Goal: Find specific page/section: Find specific page/section

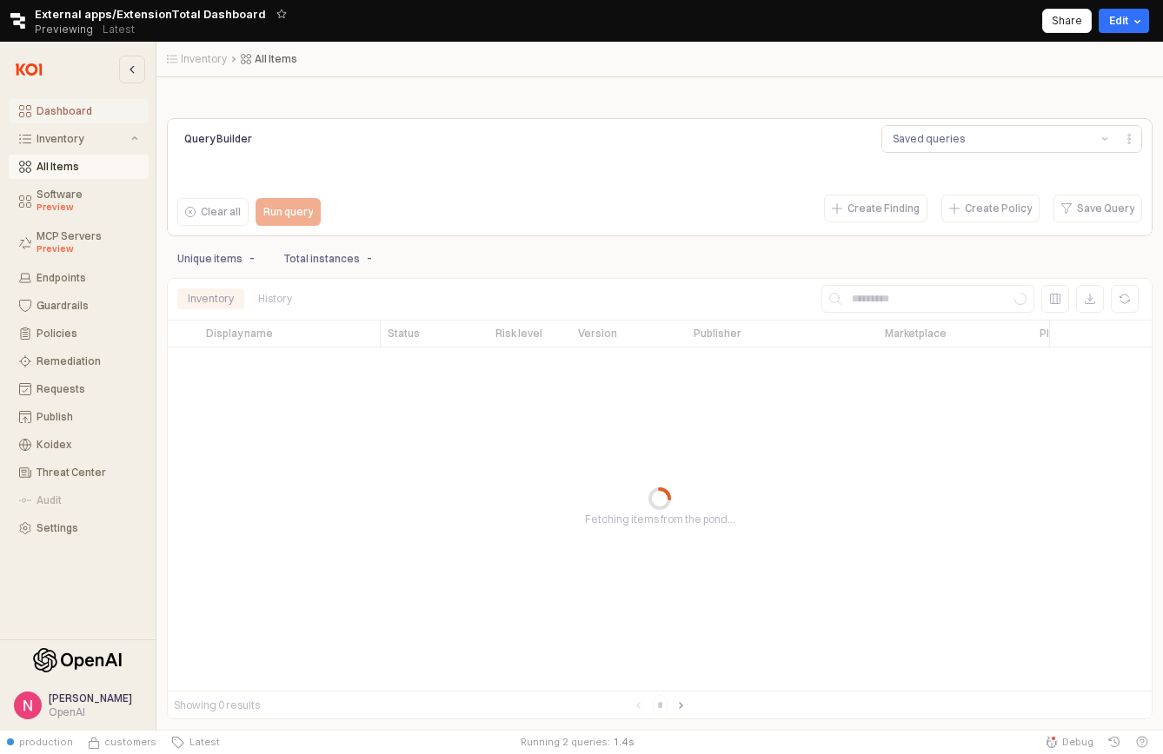
click at [66, 111] on div "Dashboard" at bounding box center [87, 111] width 102 height 12
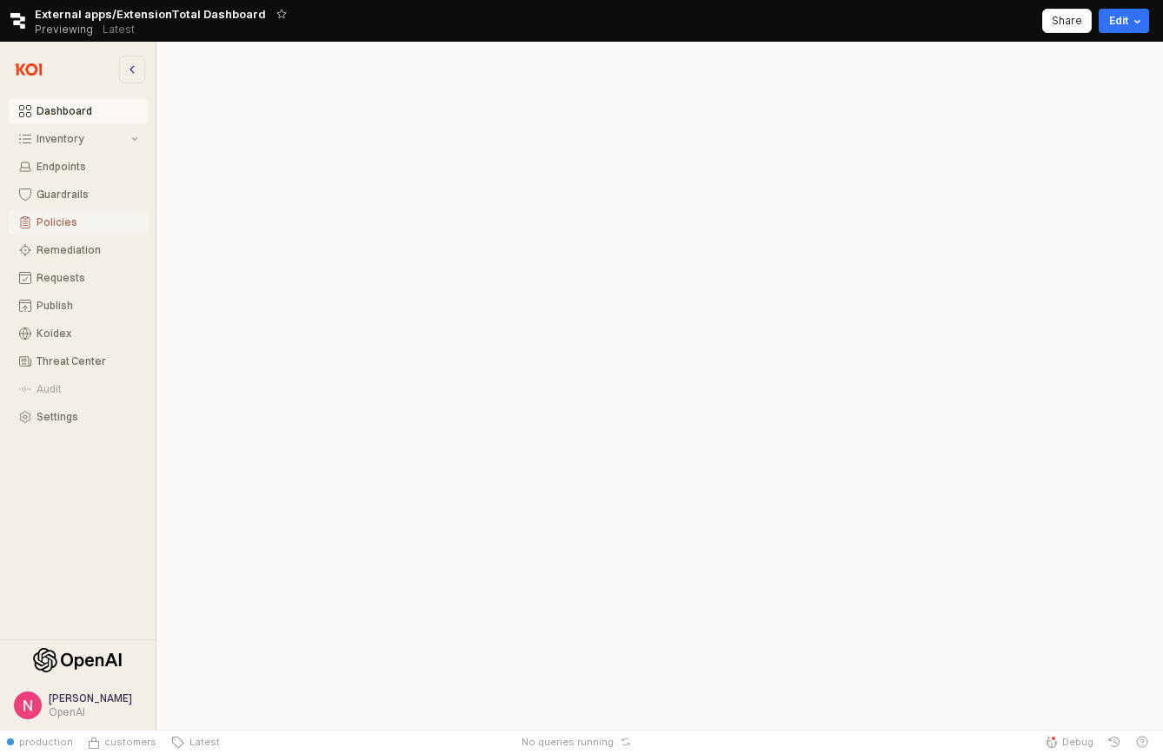
click at [48, 219] on div "Policies" at bounding box center [87, 222] width 102 height 12
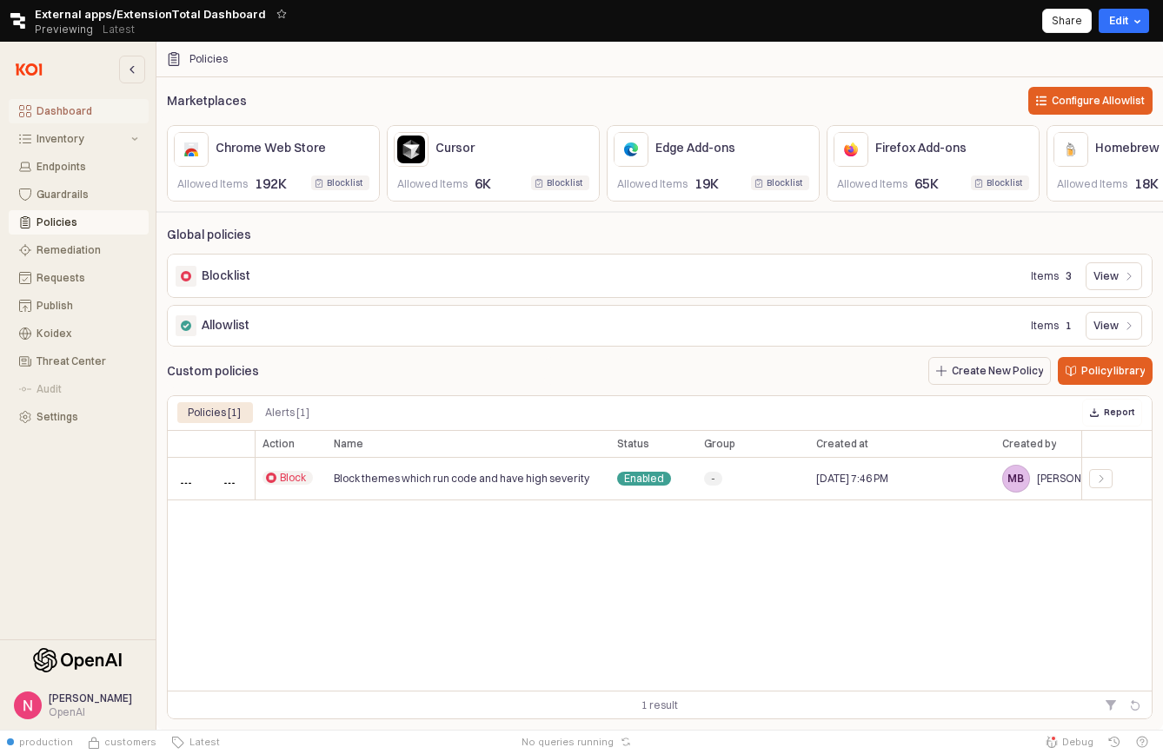
click at [54, 113] on div "Dashboard" at bounding box center [87, 111] width 102 height 12
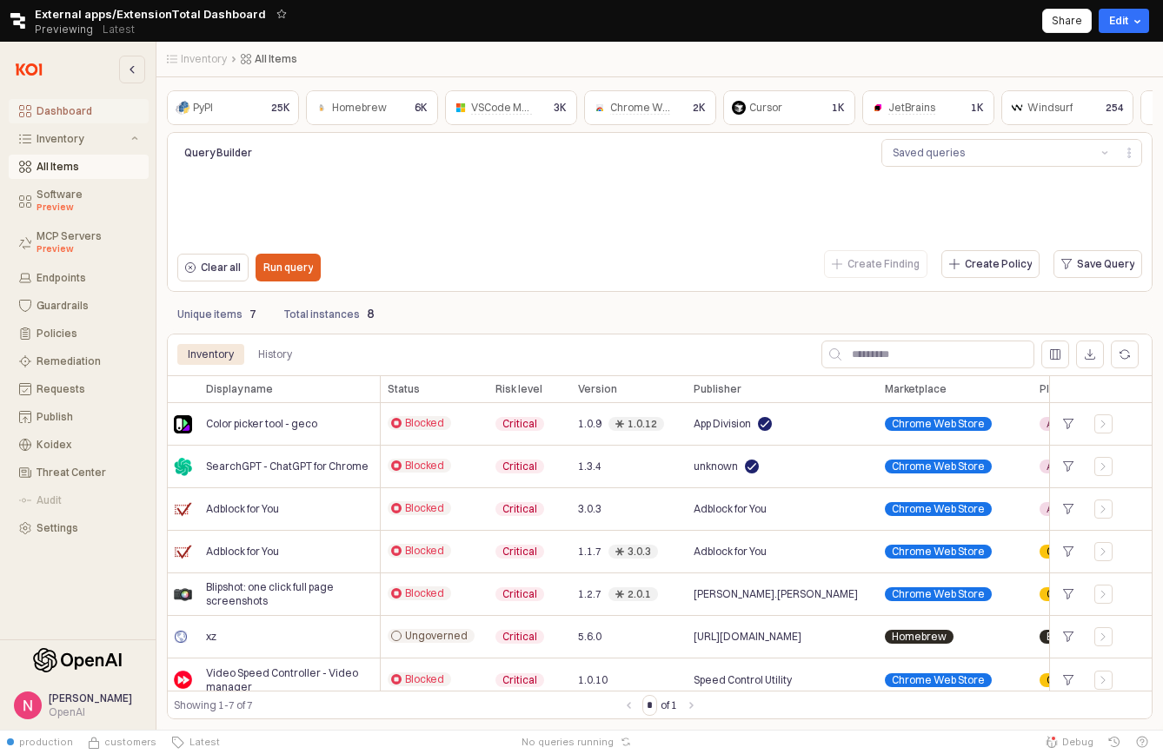
click at [70, 116] on div "Dashboard" at bounding box center [87, 111] width 102 height 12
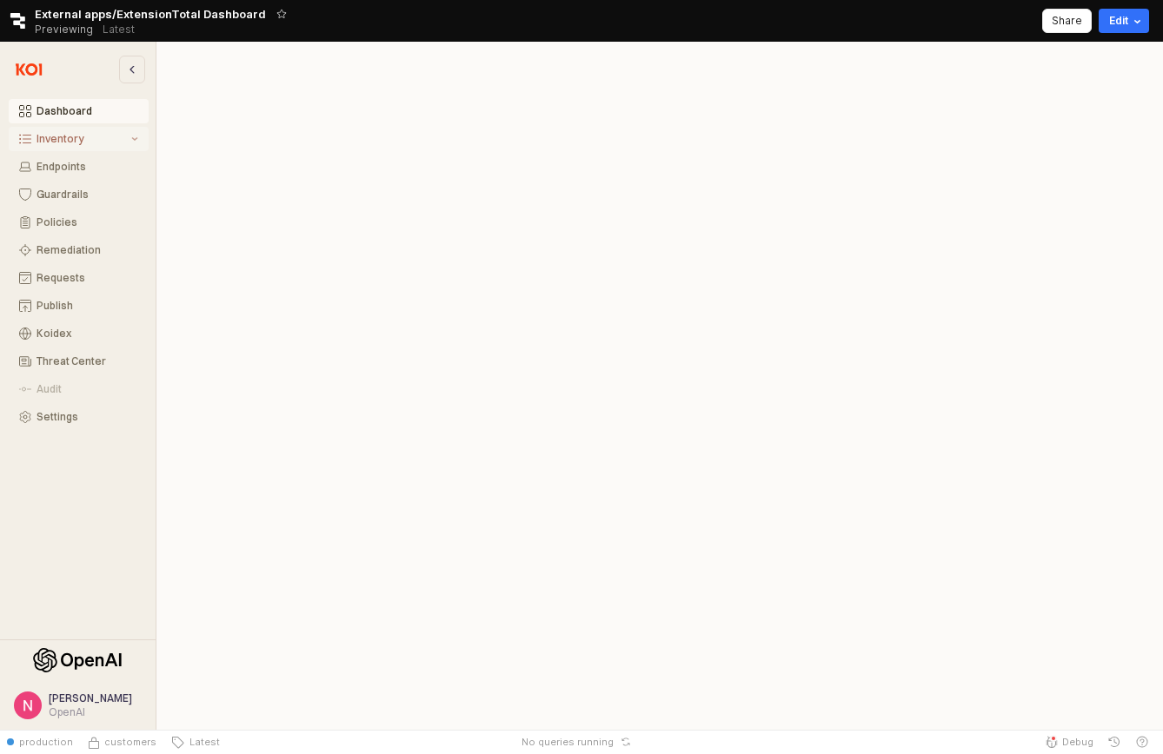
click at [70, 141] on div "Inventory" at bounding box center [81, 139] width 91 height 12
click at [70, 170] on div "All Items" at bounding box center [87, 167] width 102 height 12
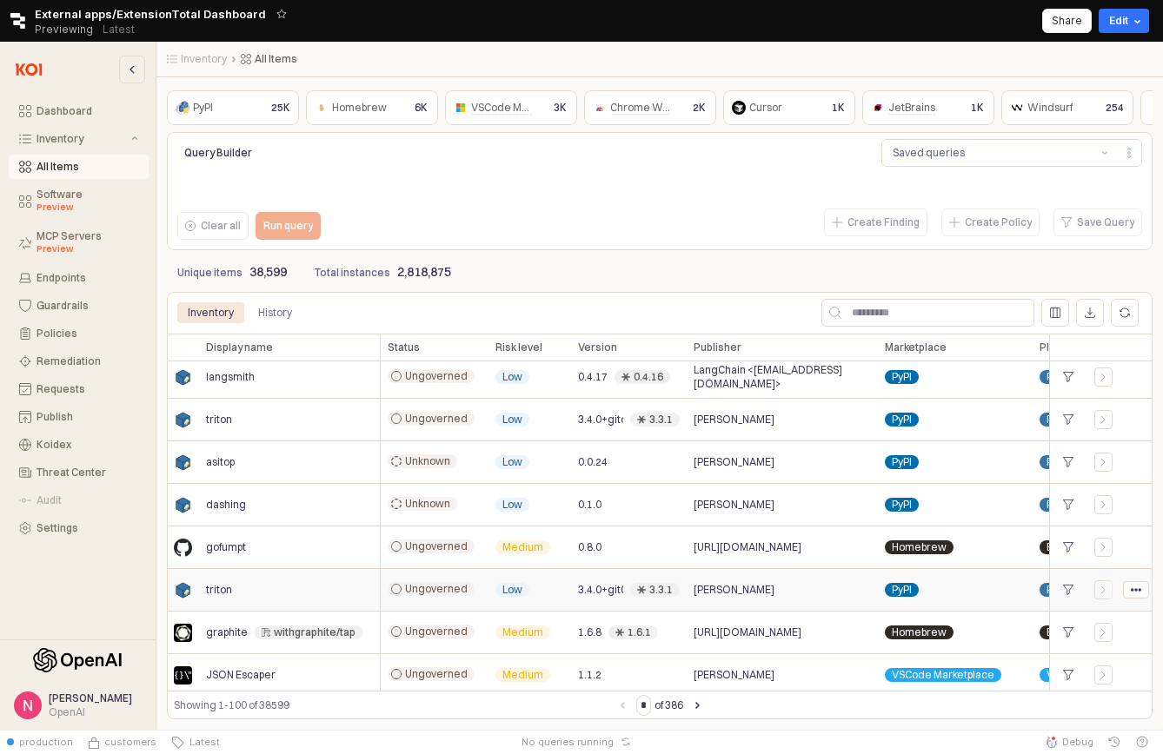
scroll to position [1722, 0]
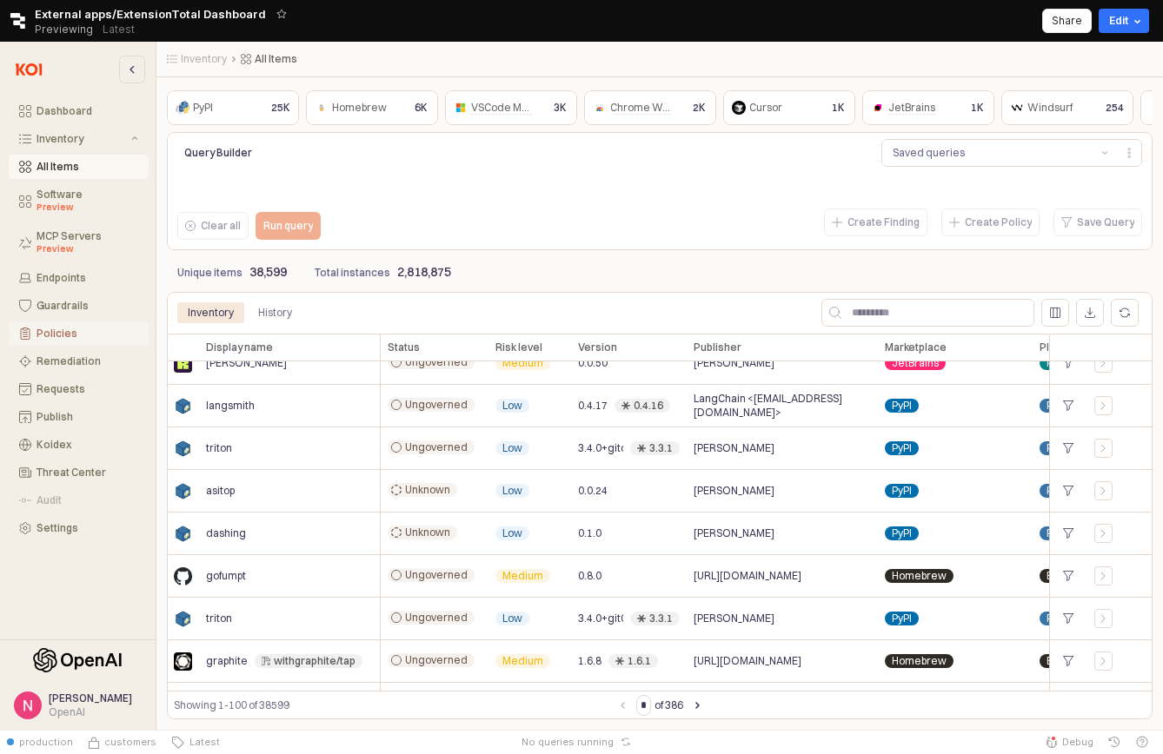
click at [56, 334] on div "Policies" at bounding box center [87, 334] width 102 height 12
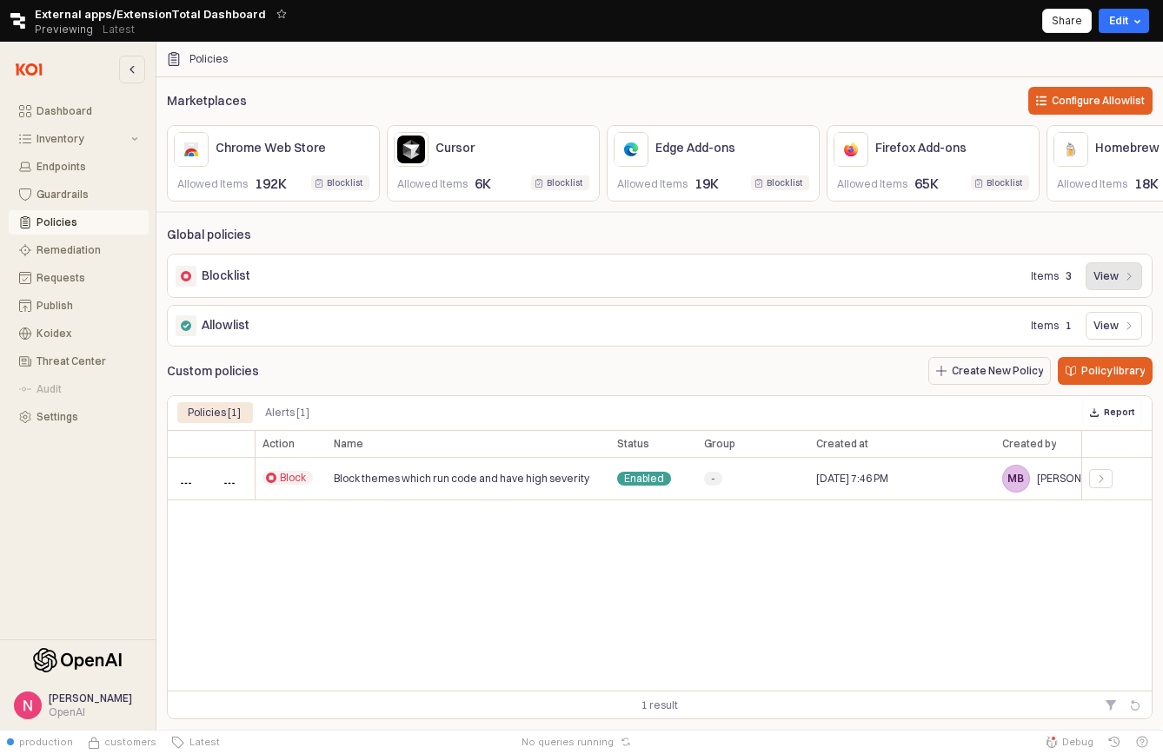
click at [1102, 275] on p "View" at bounding box center [1105, 276] width 25 height 14
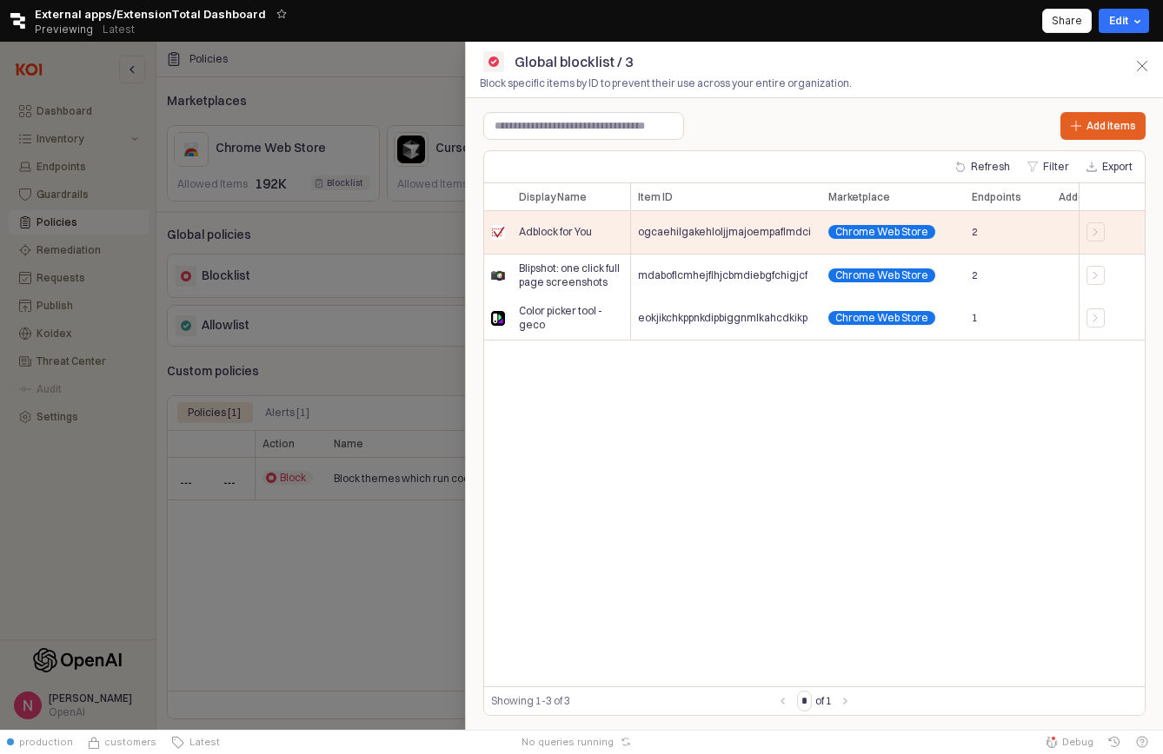
click at [397, 258] on div at bounding box center [581, 386] width 1163 height 688
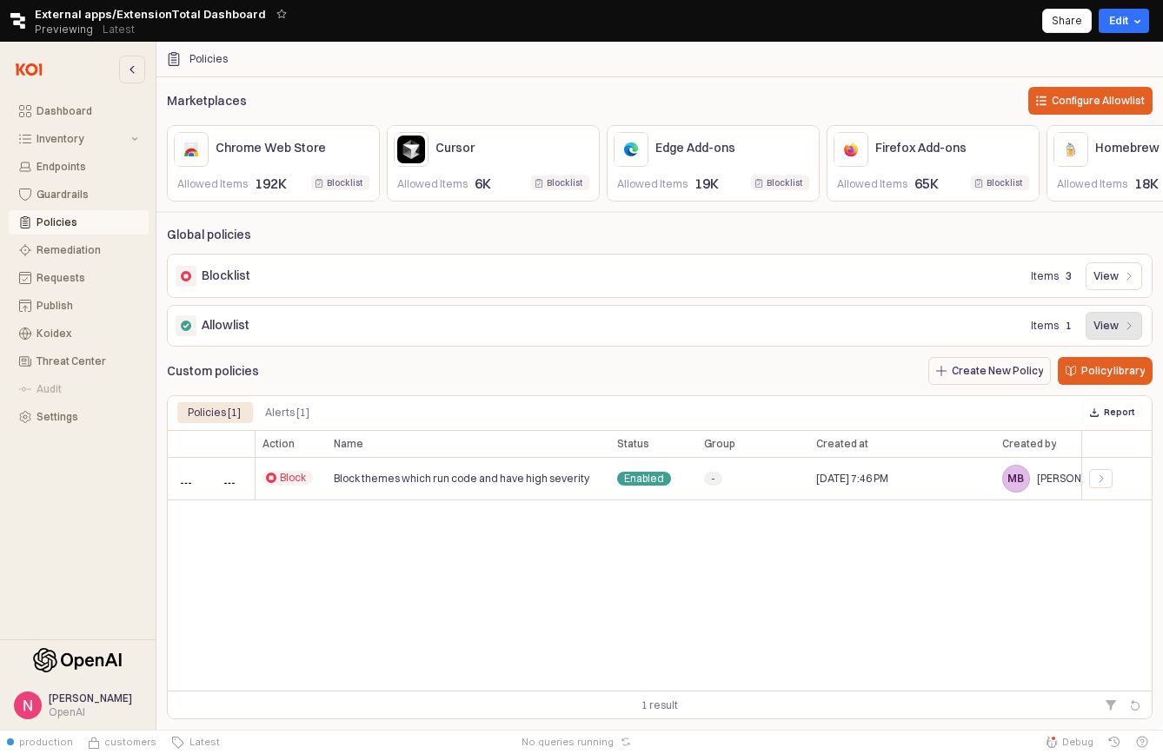
click at [1098, 326] on p "View" at bounding box center [1105, 326] width 25 height 14
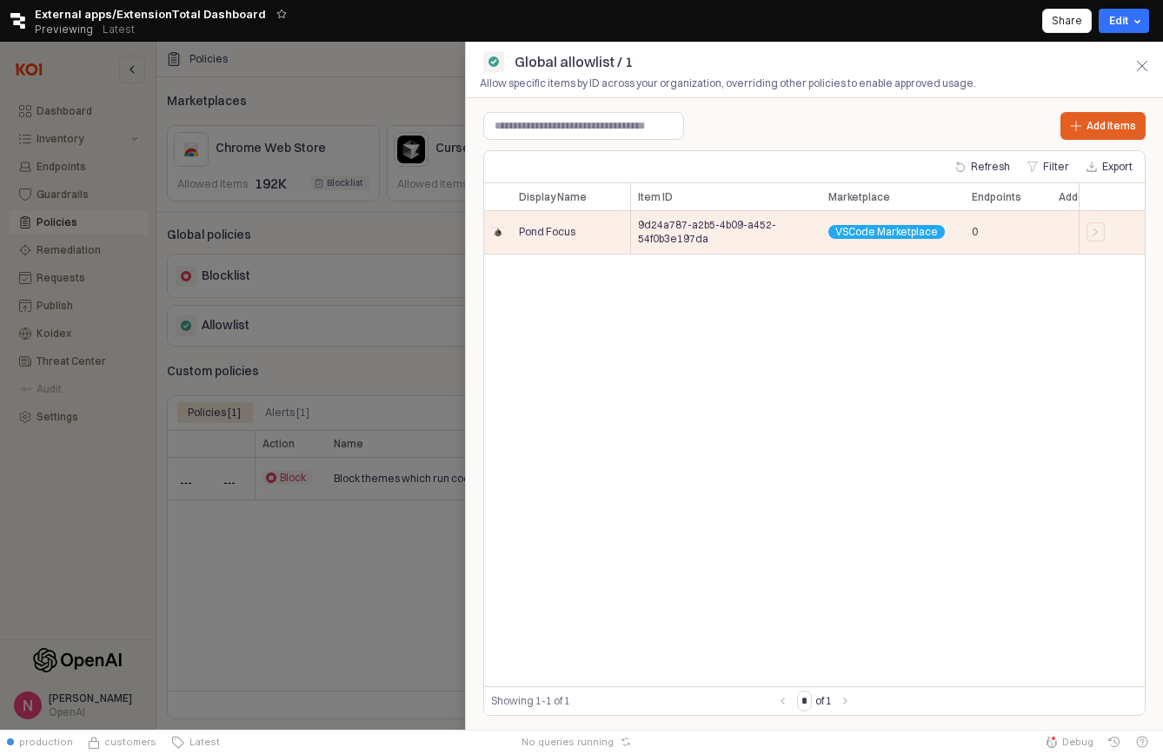
click at [345, 222] on div at bounding box center [581, 386] width 1163 height 688
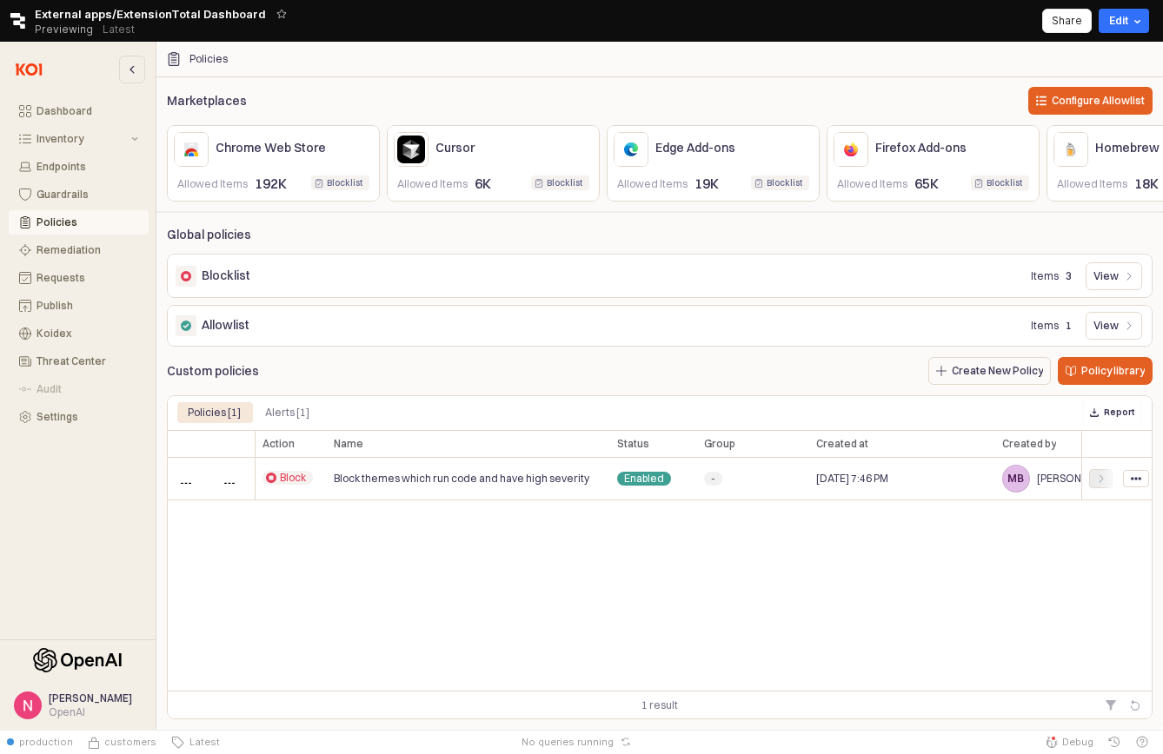
click at [1096, 479] on icon "App Frame" at bounding box center [1101, 479] width 10 height 10
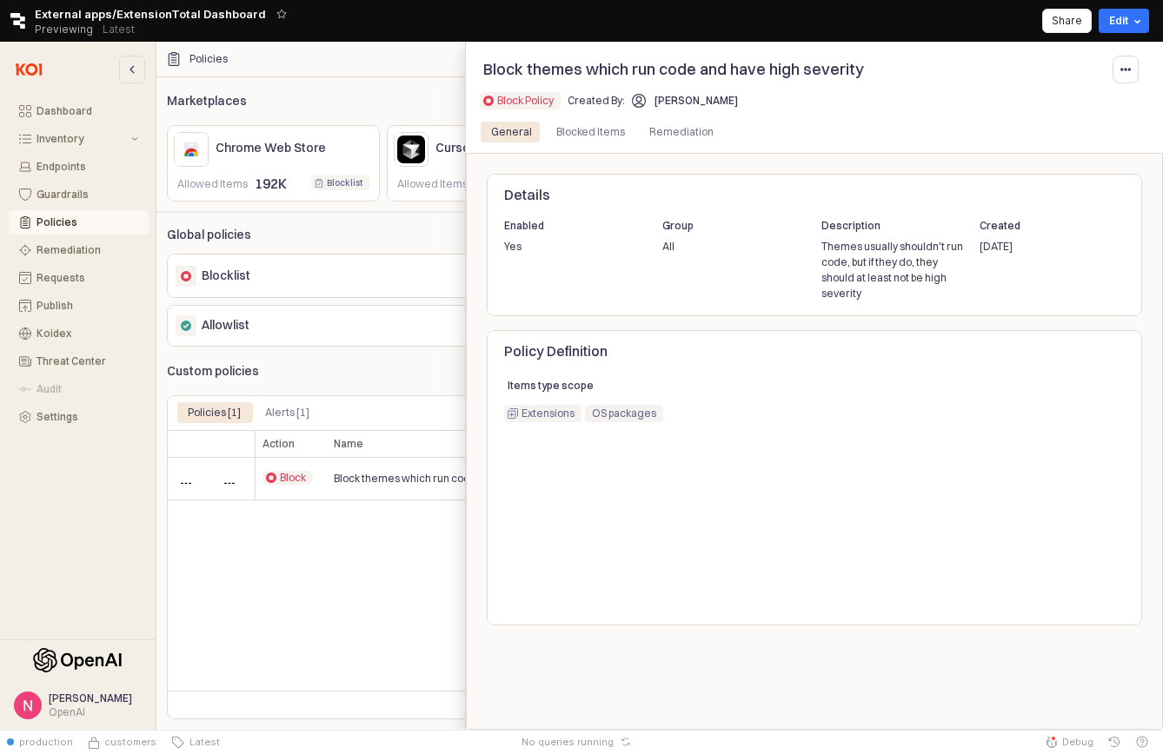
click at [424, 538] on div at bounding box center [581, 386] width 1163 height 688
